Goal: Information Seeking & Learning: Learn about a topic

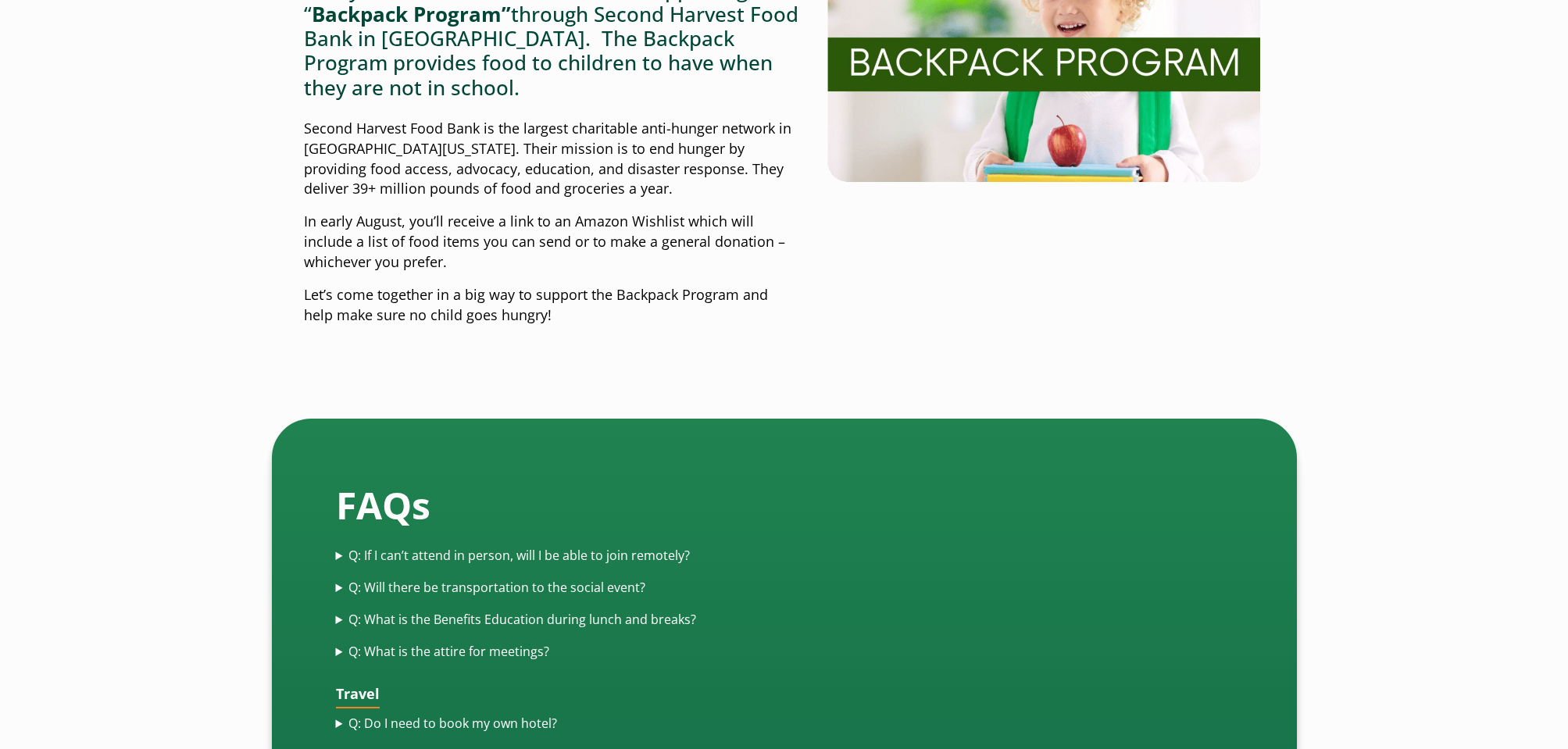
scroll to position [4063, 0]
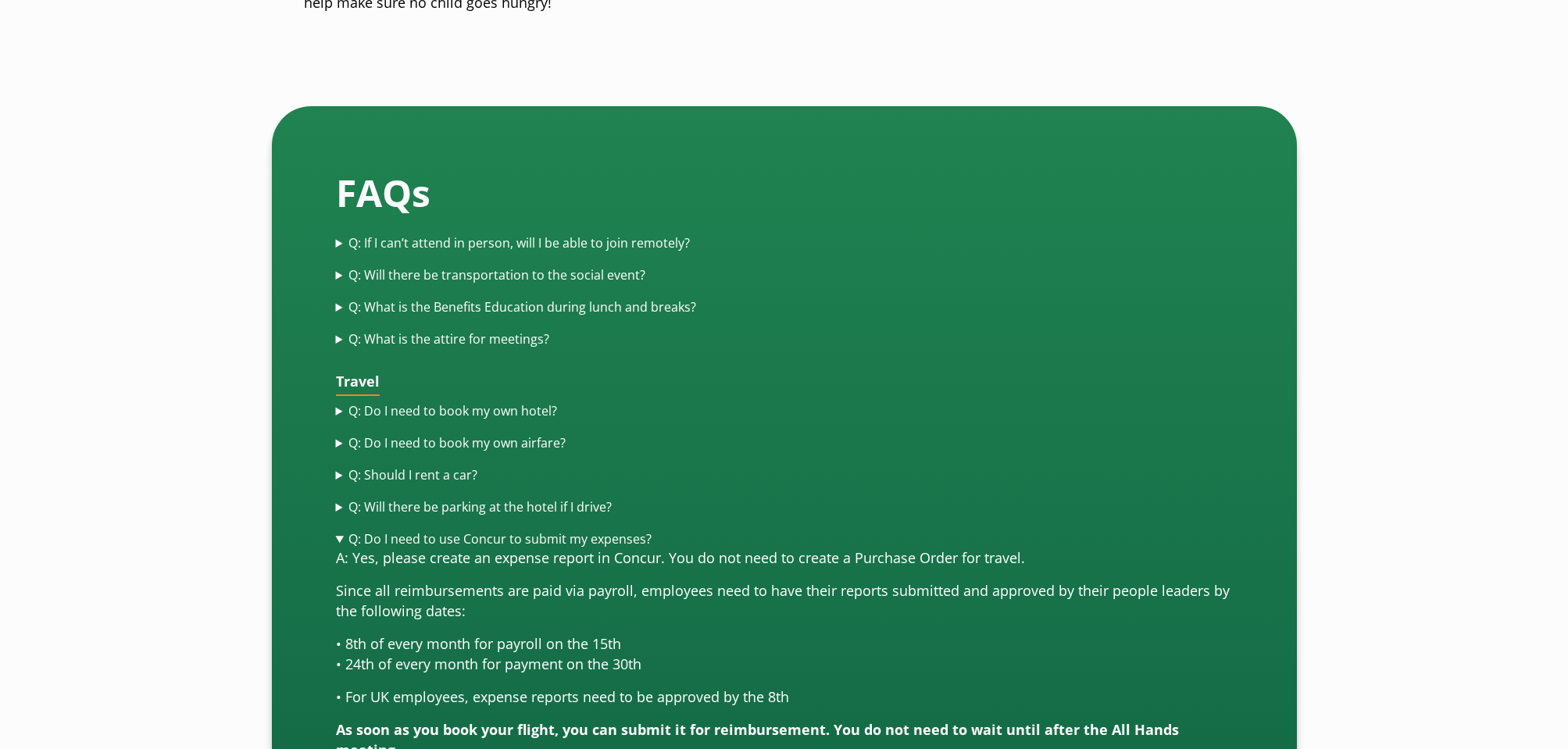
scroll to position [4376, 0]
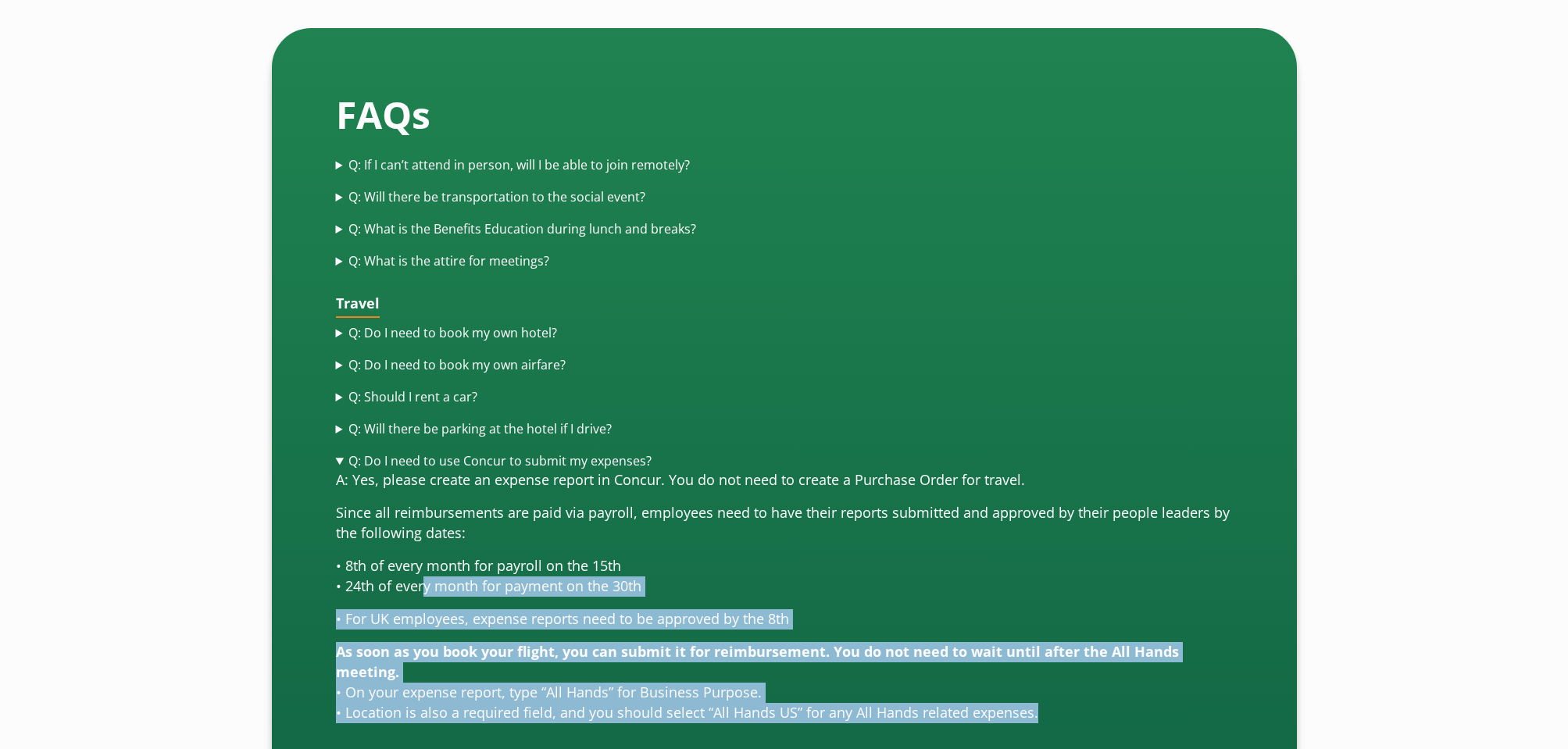
drag, startPoint x: 429, startPoint y: 505, endPoint x: 1088, endPoint y: 630, distance: 670.5
click at [1088, 630] on details "Q: Do I need to use Concur to submit my expenses? A: Yes, please create an expe…" at bounding box center [784, 587] width 897 height 270
click at [1088, 642] on p "As soon as you book your flight, you can submit it for reimbursement. You do no…" at bounding box center [784, 682] width 897 height 81
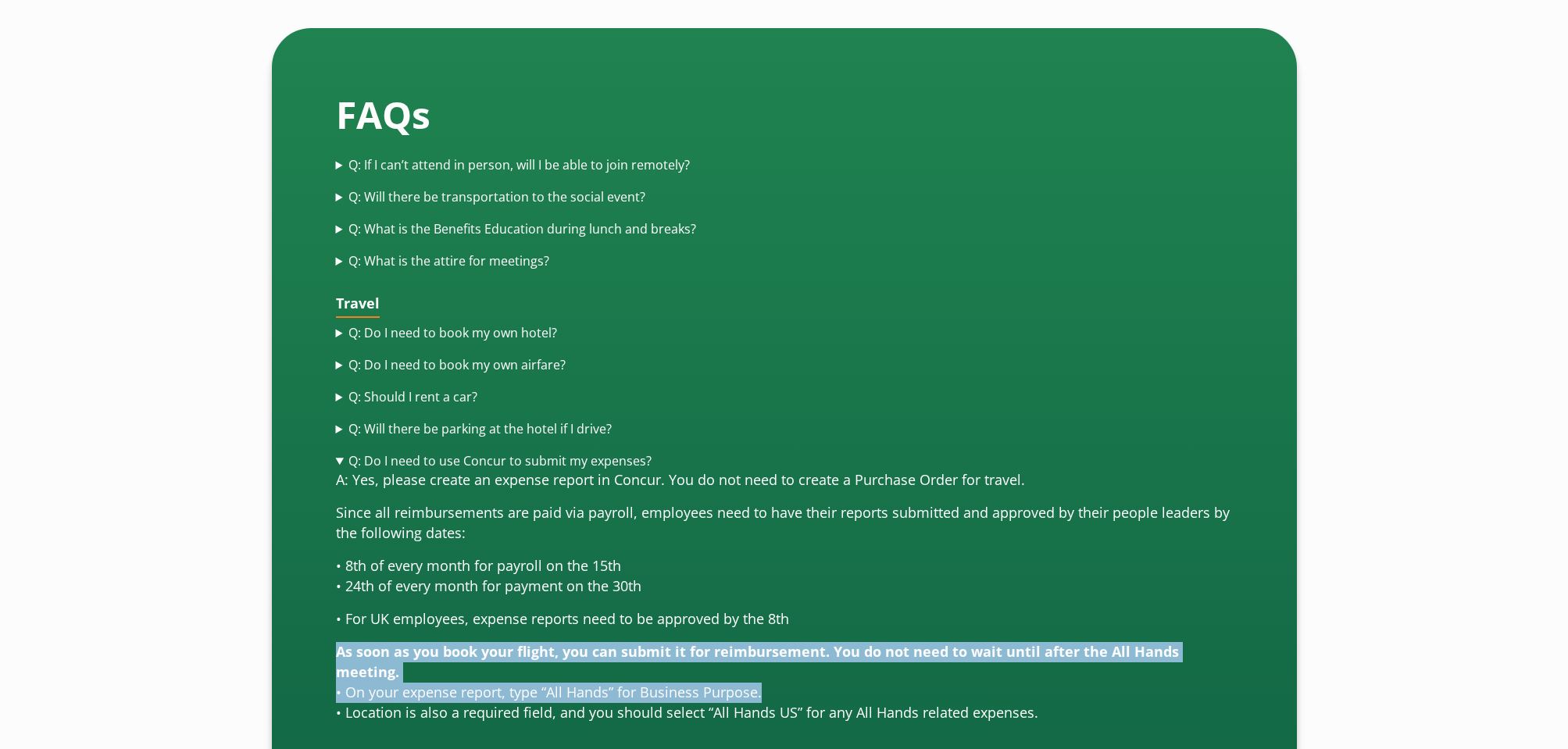
drag, startPoint x: 423, startPoint y: 593, endPoint x: 886, endPoint y: 595, distance: 463.4
click at [886, 642] on p "As soon as you book your flight, you can submit it for reimbursement. You do no…" at bounding box center [784, 682] width 897 height 81
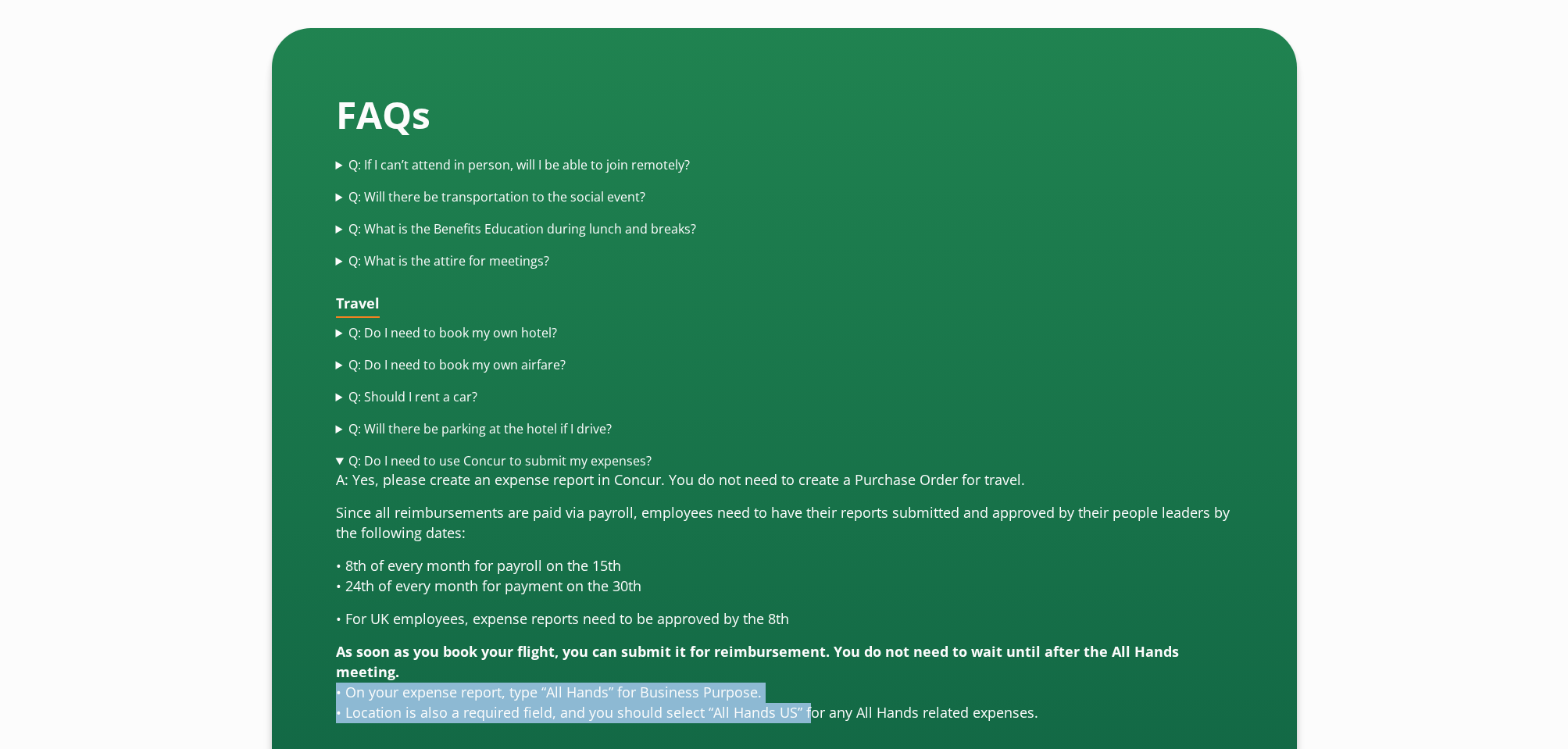
click at [806, 642] on p "As soon as you book your flight, you can submit it for reimbursement. You do no…" at bounding box center [784, 682] width 897 height 81
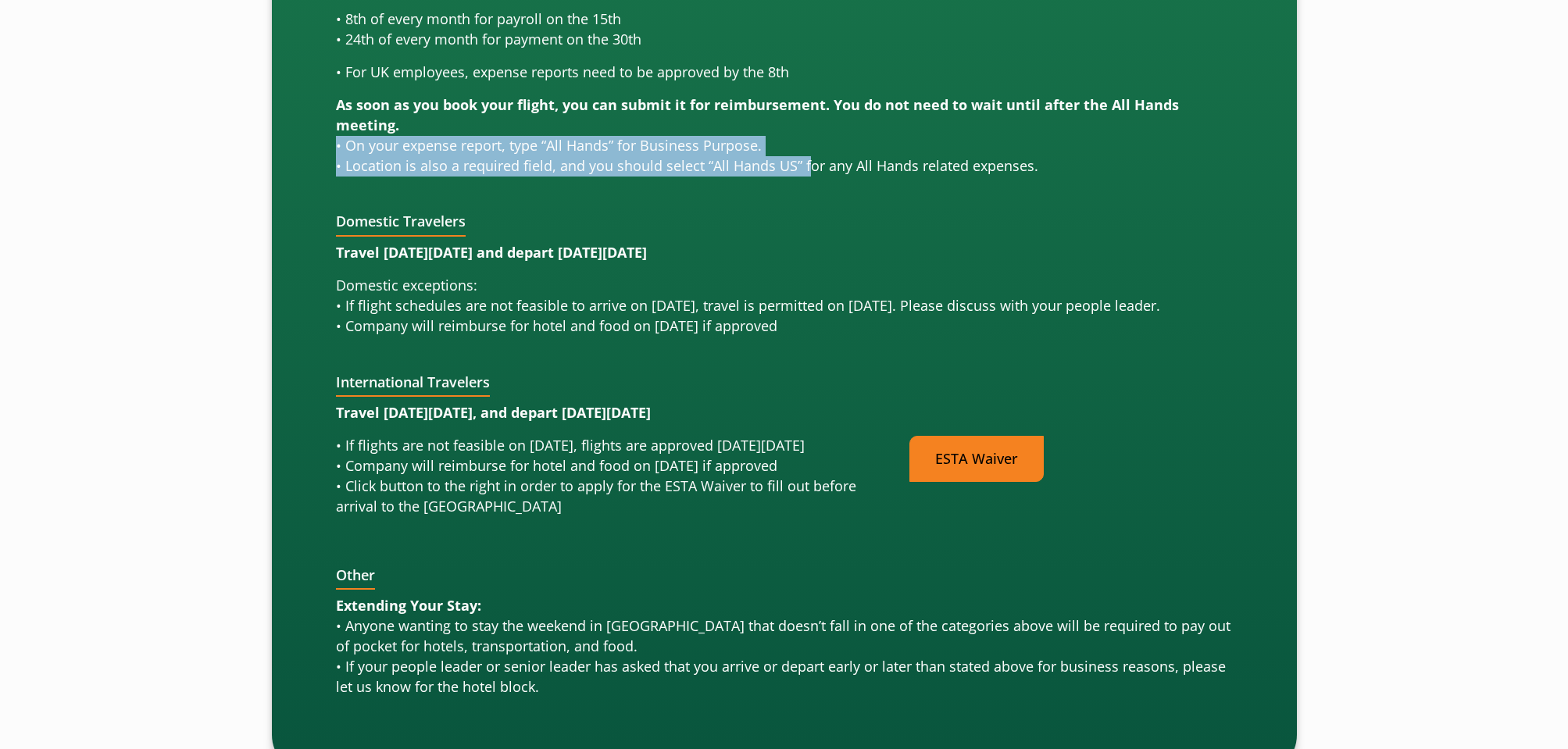
scroll to position [5001, 0]
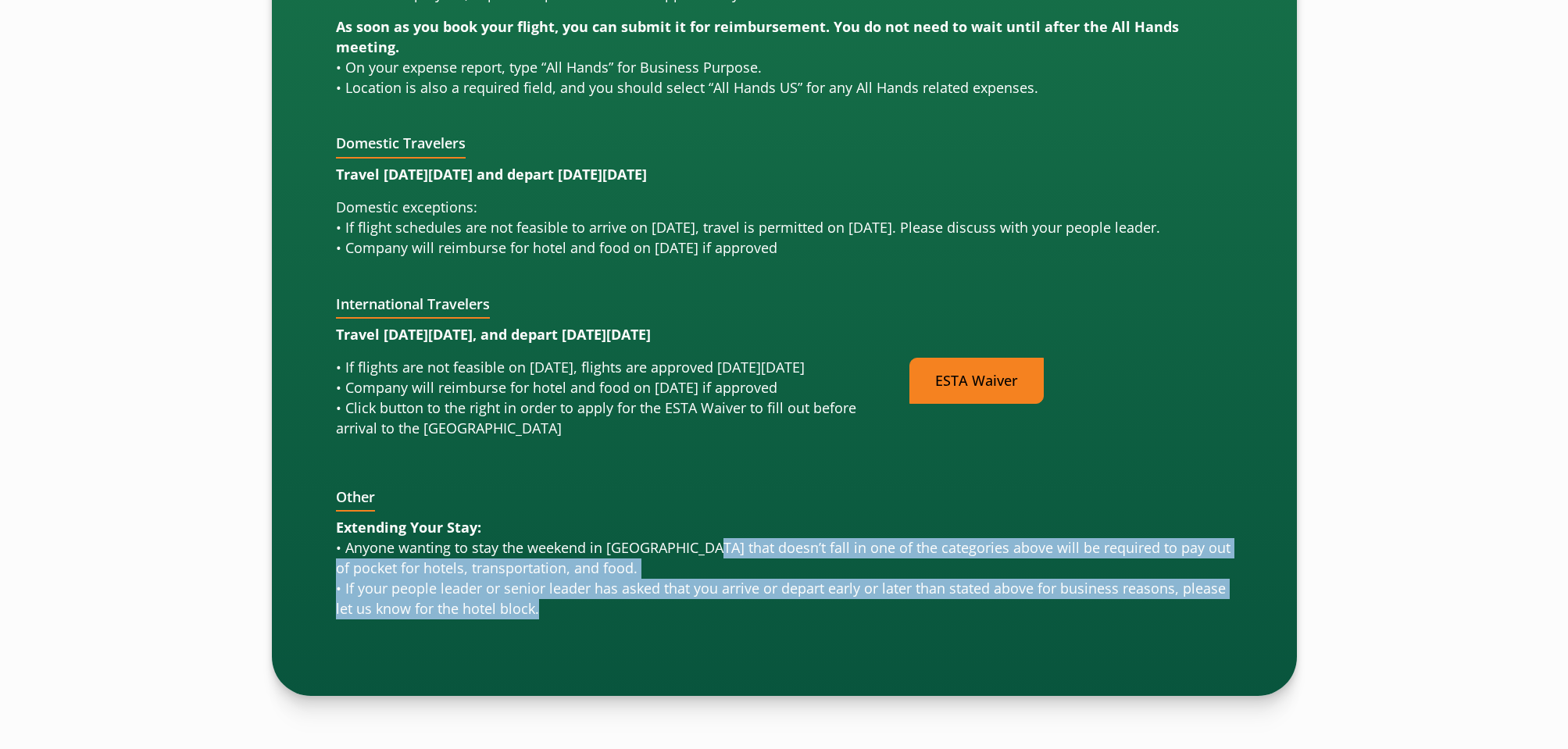
drag, startPoint x: 705, startPoint y: 499, endPoint x: 718, endPoint y: 565, distance: 67.7
click at [719, 568] on p "Extending Your Stay: • Anyone wanting to stay the weekend in [GEOGRAPHIC_DATA] …" at bounding box center [784, 569] width 897 height 102
click at [718, 565] on p "Extending Your Stay: • Anyone wanting to stay the weekend in [GEOGRAPHIC_DATA] …" at bounding box center [784, 569] width 897 height 102
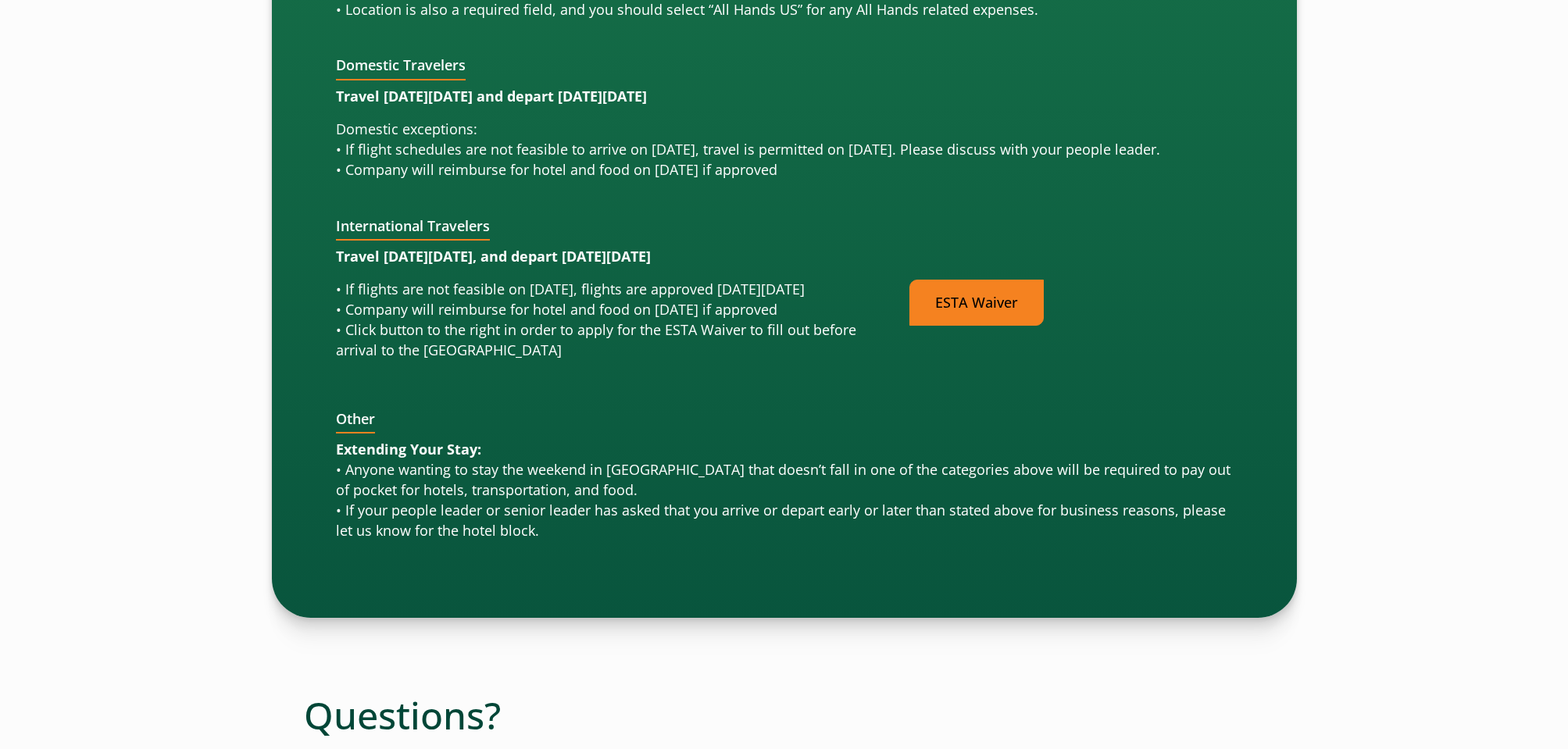
scroll to position [5470, 0]
